Goal: Subscribe to service/newsletter

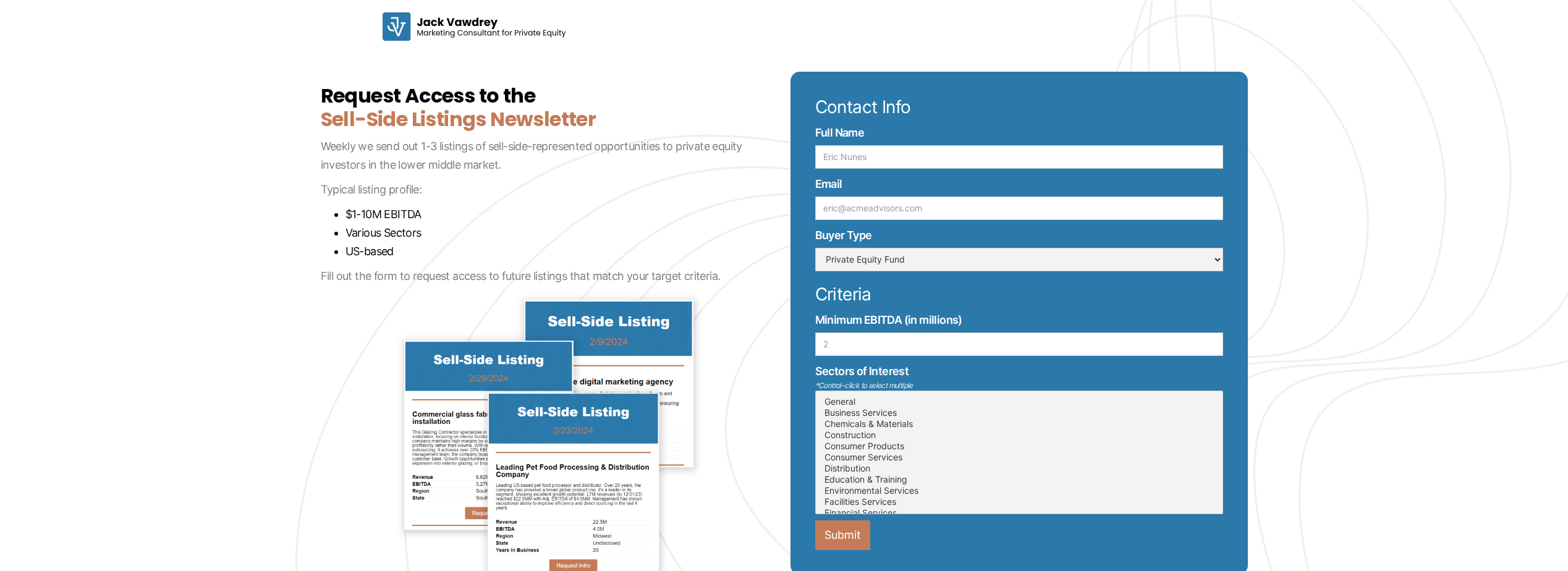
select select "Request Access to the Newsletter"
click at [839, 156] on input "Full Name" at bounding box center [1019, 156] width 408 height 23
type input "[PERSON_NAME]"
click at [847, 225] on div "Contact Info Full Name [PERSON_NAME] Email Buyer Type Private Equity Fund Indep…" at bounding box center [1018, 323] width 457 height 503
click at [847, 211] on input "Email" at bounding box center [1019, 208] width 408 height 23
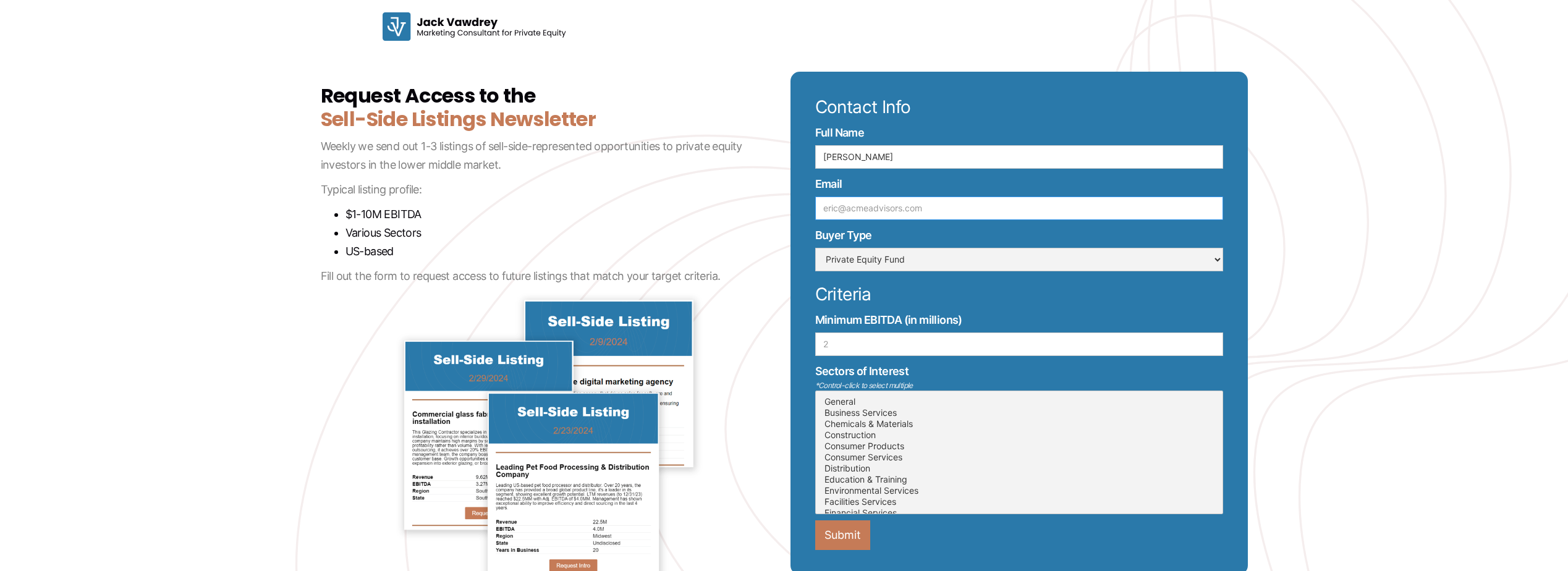
type input "[EMAIL_ADDRESS][DOMAIN_NAME]"
click at [853, 250] on select "Private Equity Fund Independent Sponsor Family Office Strategic Buyer Search Fu…" at bounding box center [1019, 260] width 408 height 23
click at [815, 248] on select "Private Equity Fund Independent Sponsor Family Office Strategic Buyer Search Fu…" at bounding box center [1019, 260] width 408 height 23
click at [856, 355] on input "Minimum EBITDA (in millions)" at bounding box center [1019, 344] width 408 height 23
click at [857, 355] on input "Minimum EBITDA (in millions)" at bounding box center [1019, 344] width 408 height 23
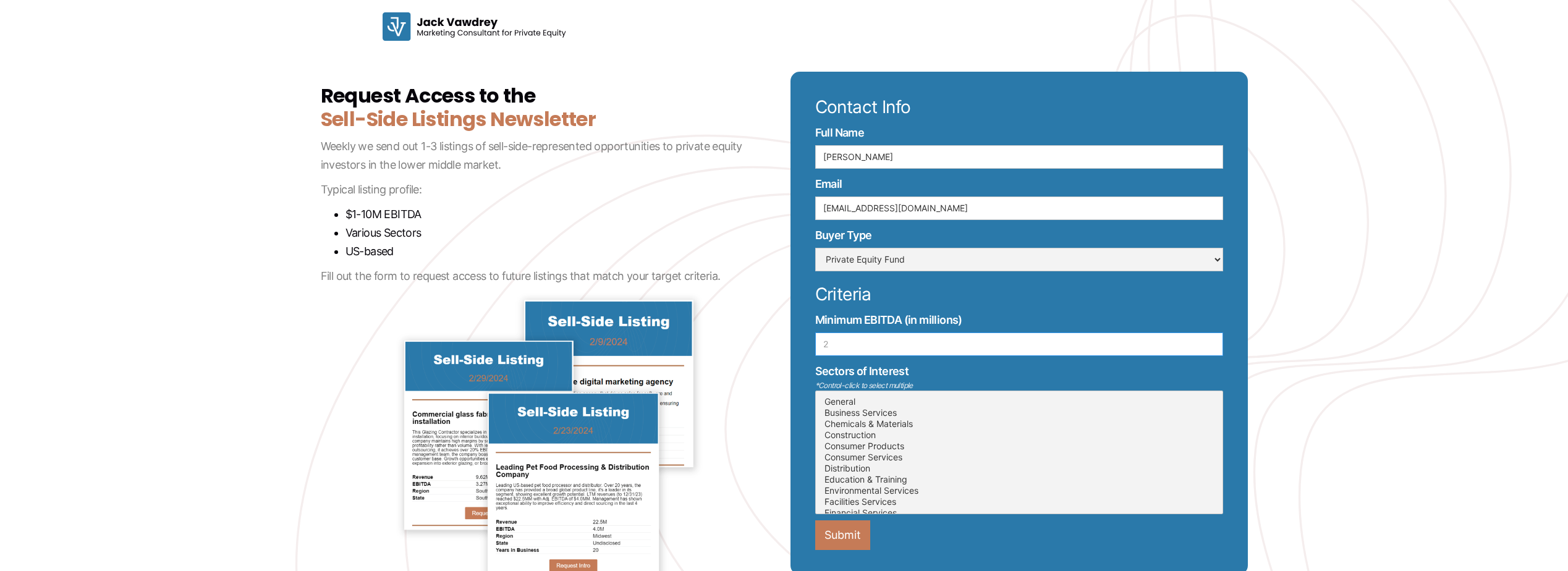
click at [859, 350] on input "Minimum EBITDA (in millions)" at bounding box center [1019, 344] width 408 height 23
type input "3"
click at [1210, 339] on input "3" at bounding box center [1019, 344] width 408 height 23
click at [877, 409] on option "Business Services" at bounding box center [1019, 412] width 392 height 11
click at [873, 403] on option "General" at bounding box center [1019, 401] width 392 height 11
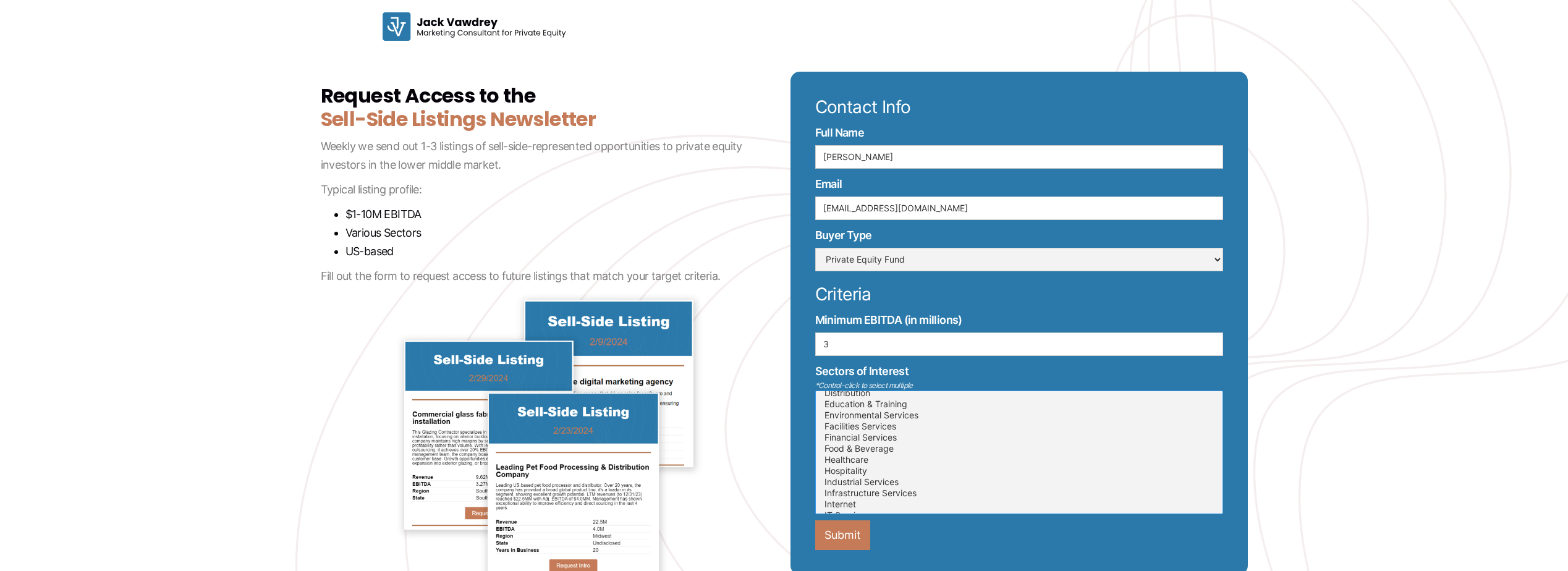
scroll to position [104, 0]
select select "Healthcare"
click at [871, 433] on option "Healthcare" at bounding box center [1019, 430] width 392 height 11
click at [849, 539] on input "Submit" at bounding box center [843, 535] width 55 height 30
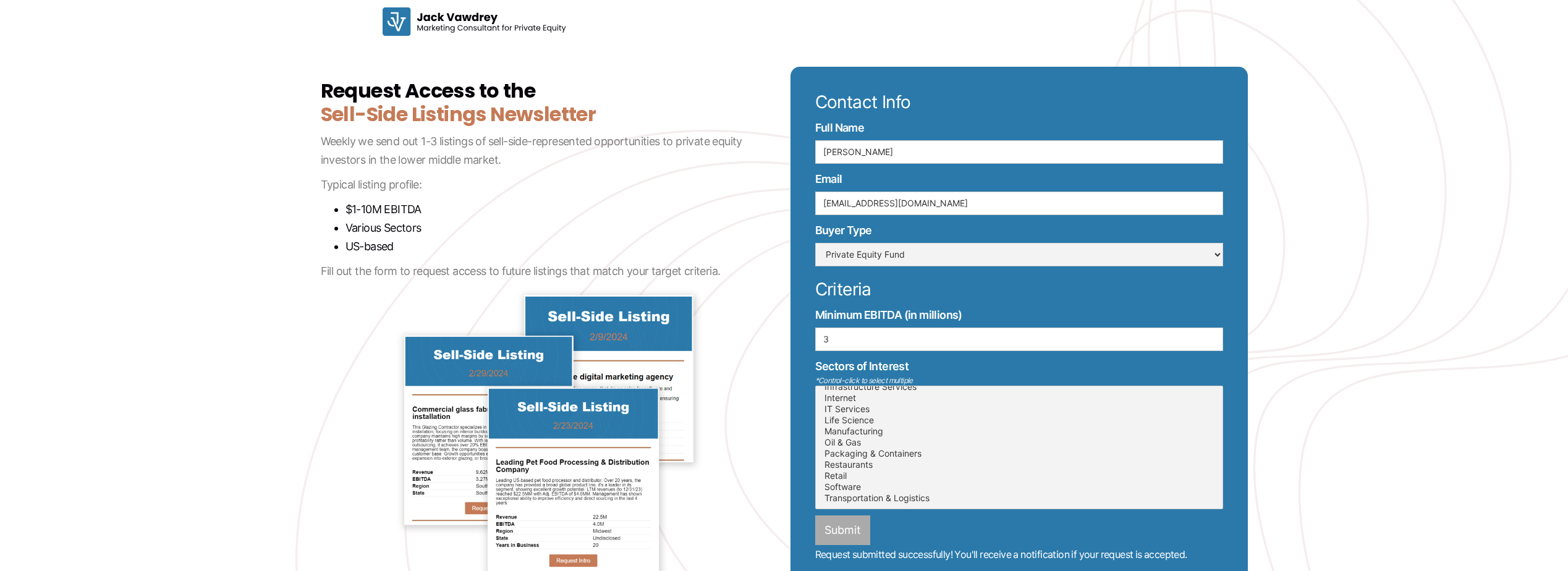
scroll to position [0, 0]
